Goal: Task Accomplishment & Management: Use online tool/utility

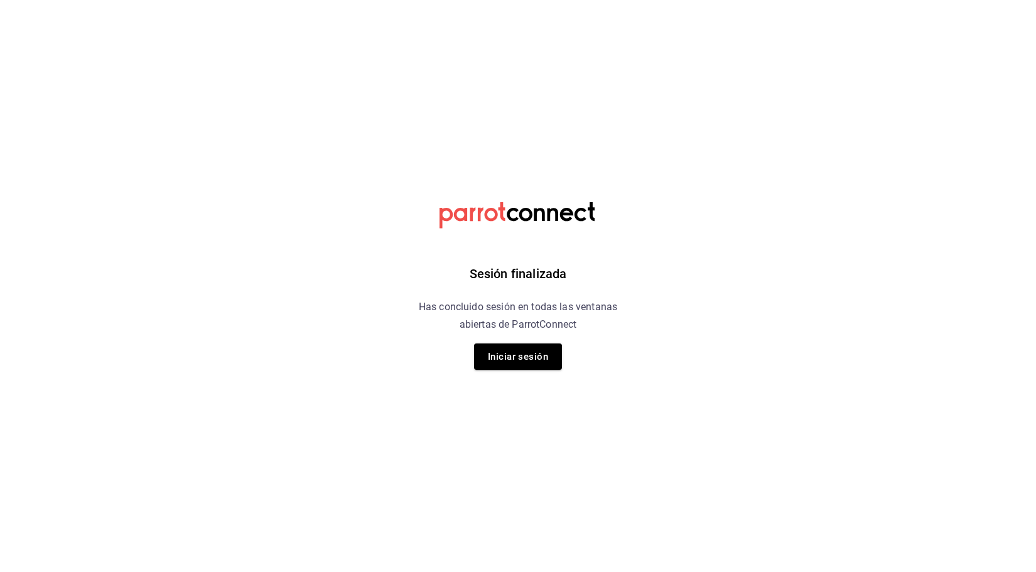
click at [537, 360] on button "Iniciar sesión" at bounding box center [518, 356] width 88 height 26
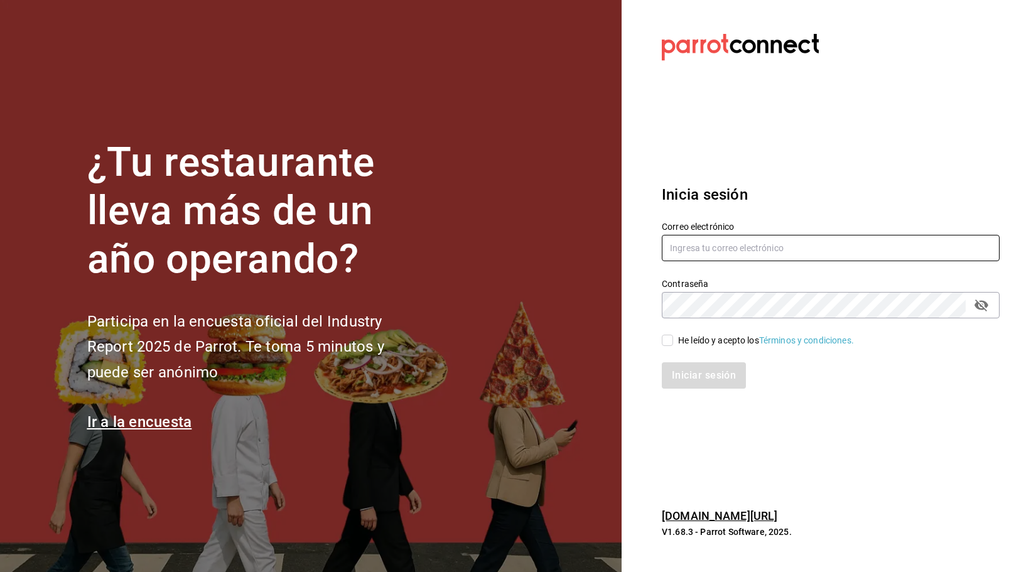
click at [537, 360] on section "¿Tu restaurante lleva más de un año operando? Participa en la encuesta oficial …" at bounding box center [310, 286] width 621 height 572
type input "[EMAIL_ADDRESS][PERSON_NAME][DOMAIN_NAME]"
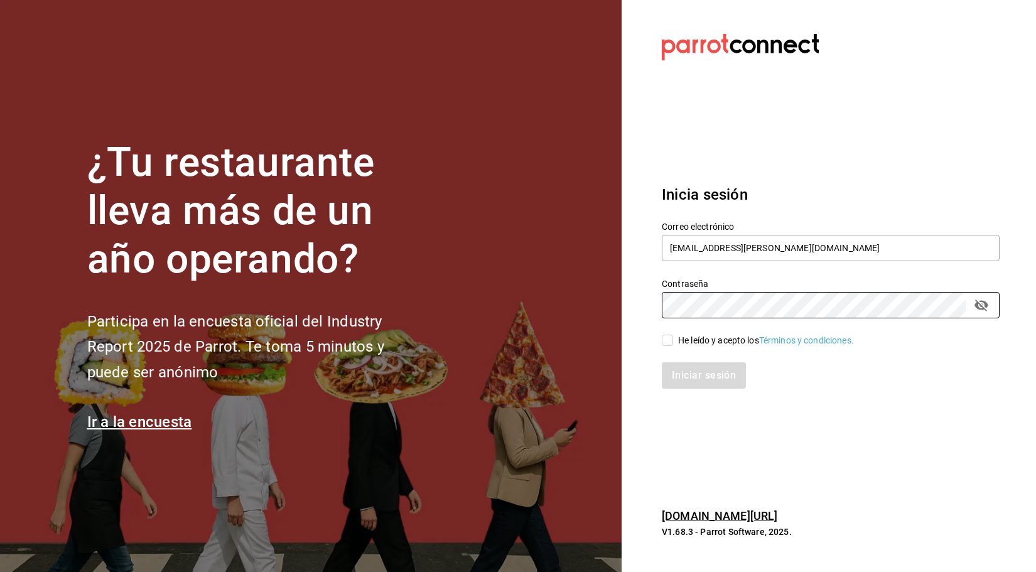
click at [667, 341] on input "He leído y acepto los Términos y condiciones." at bounding box center [667, 340] width 11 height 11
checkbox input "true"
click at [720, 378] on button "Iniciar sesión" at bounding box center [704, 375] width 85 height 26
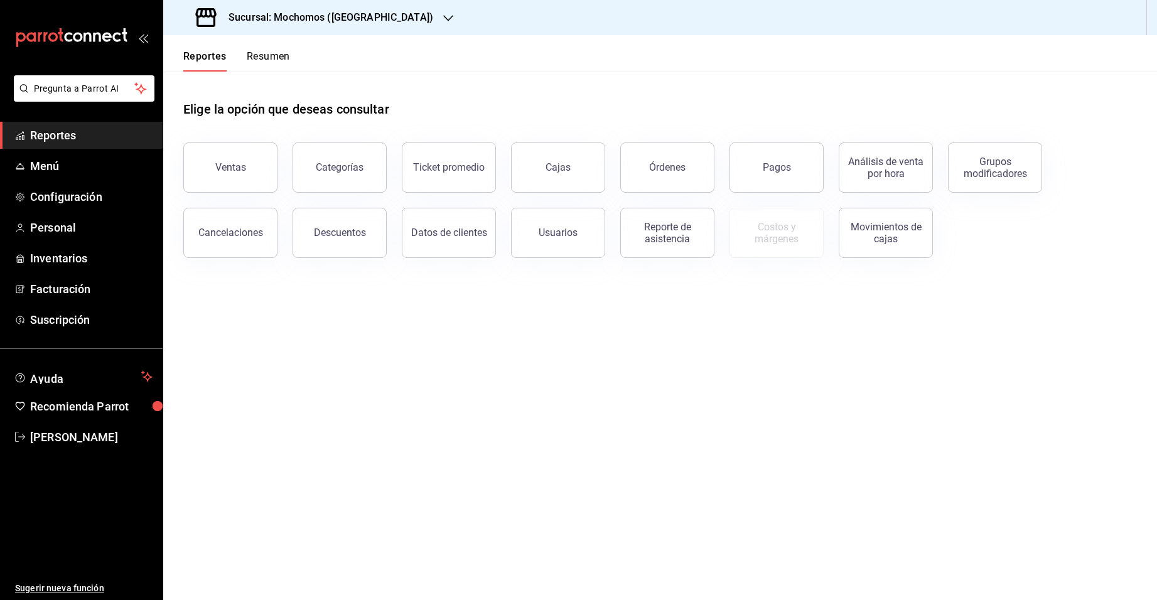
click at [291, 14] on h3 "Sucursal: Mochomos (Cancun)" at bounding box center [325, 17] width 215 height 15
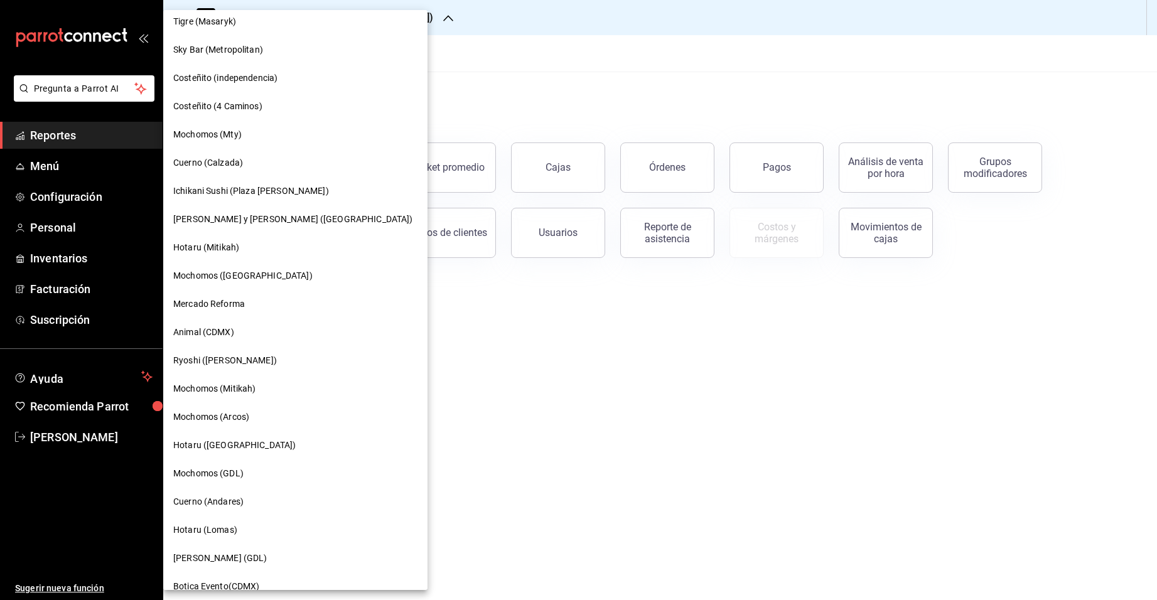
scroll to position [455, 0]
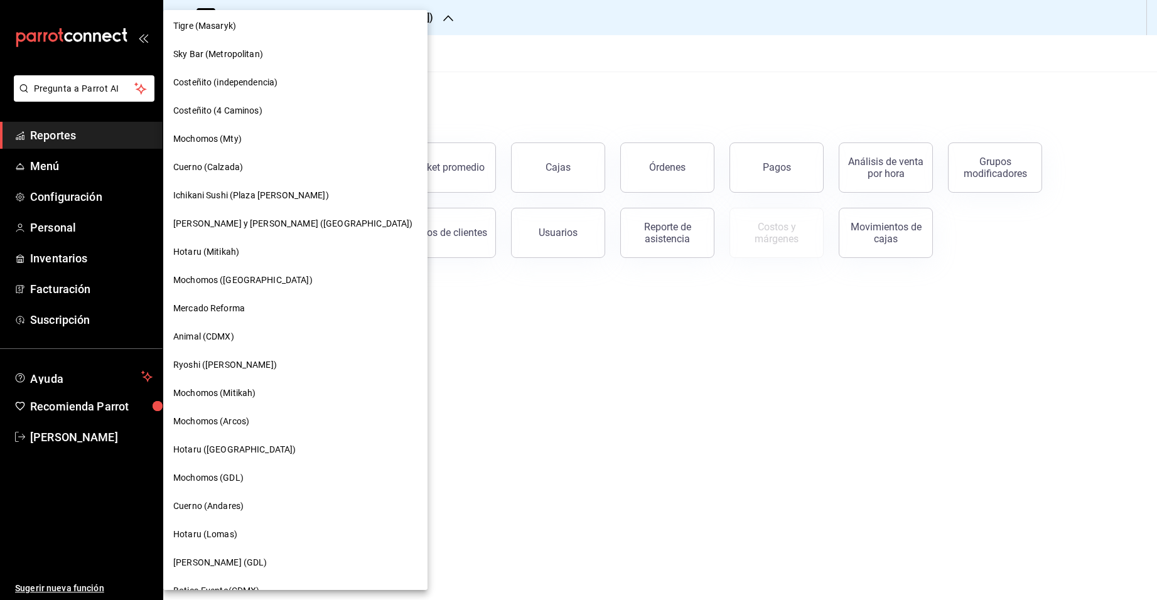
click at [212, 247] on span "Hotaru (Mitikah)" at bounding box center [206, 251] width 66 height 13
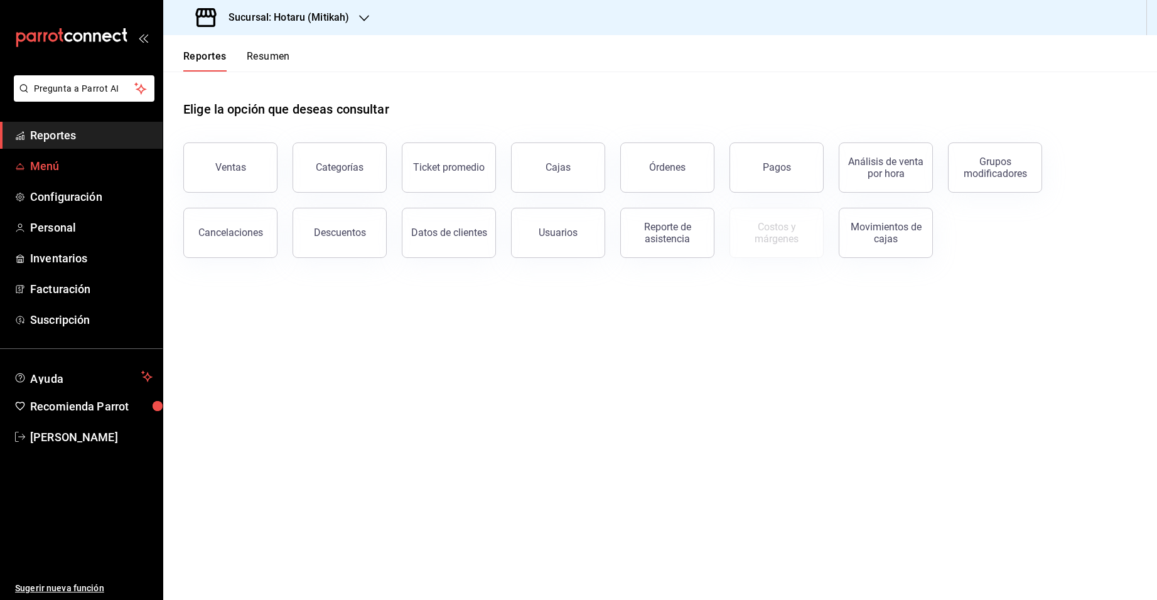
click at [33, 170] on span "Menú" at bounding box center [91, 166] width 122 height 17
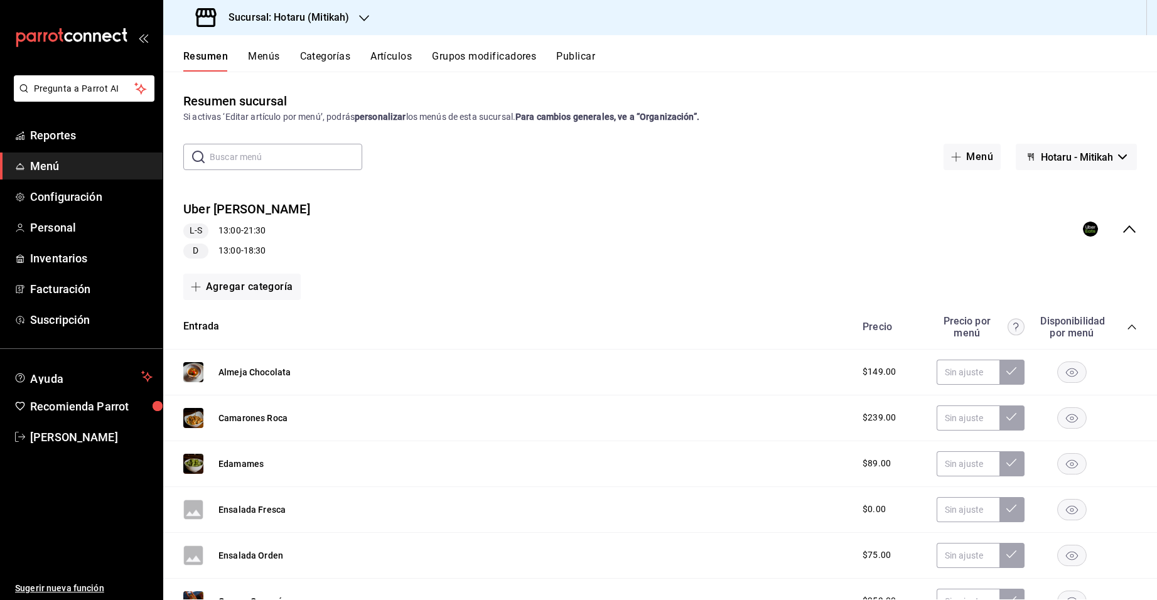
click at [1035, 227] on icon "collapse-menu-row" at bounding box center [1129, 229] width 15 height 15
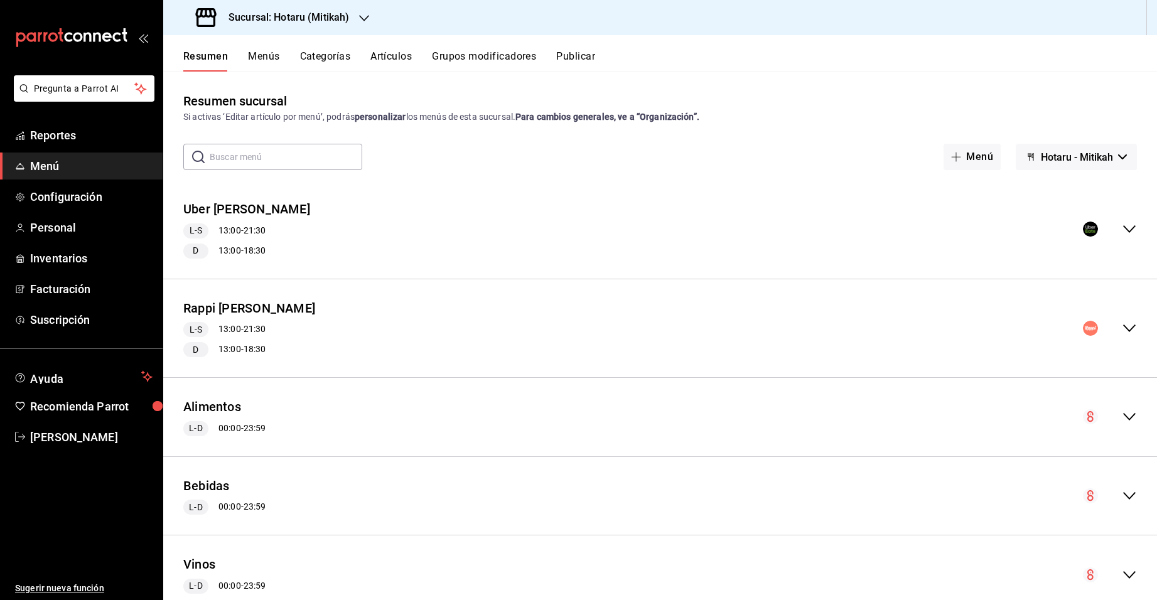
click at [1035, 156] on span "Hotaru - Mitikah" at bounding box center [1077, 157] width 72 height 12
click at [824, 245] on div at bounding box center [578, 300] width 1157 height 600
click at [1035, 333] on icon "collapse-menu-row" at bounding box center [1129, 328] width 15 height 15
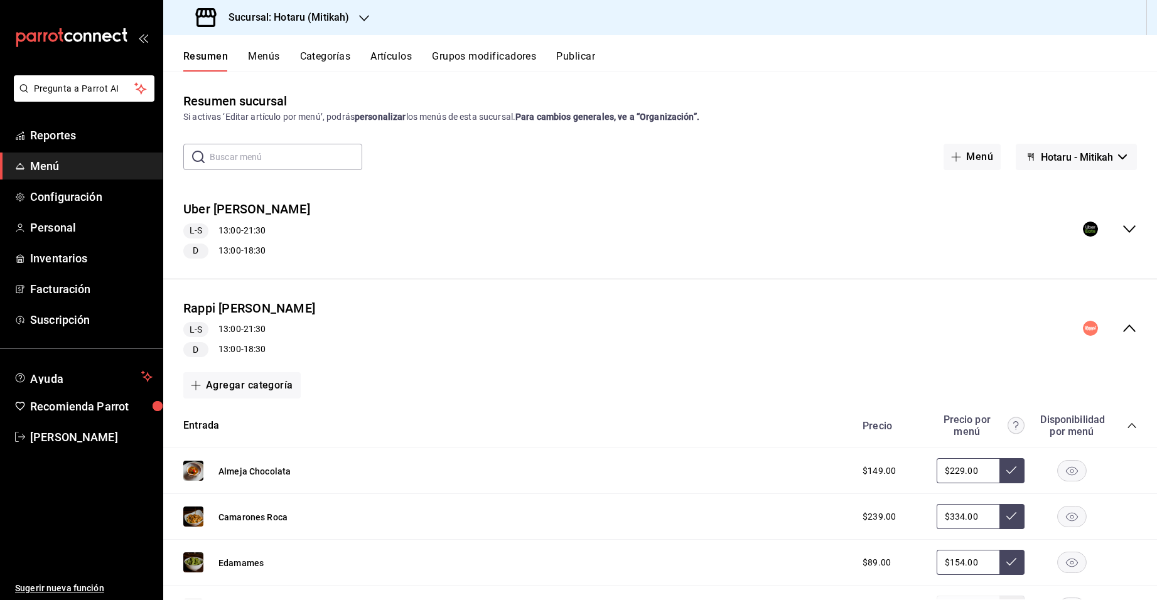
click at [1035, 326] on icon "collapse-menu-row" at bounding box center [1129, 329] width 13 height 8
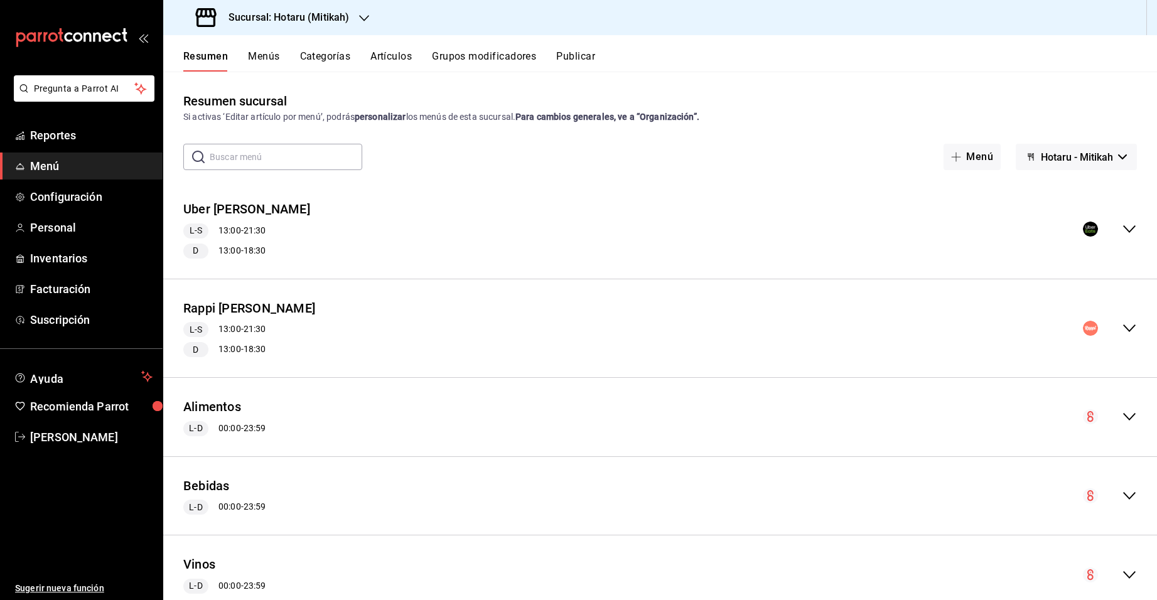
click at [1035, 325] on icon "collapse-menu-row" at bounding box center [1129, 328] width 15 height 15
